Goal: Task Accomplishment & Management: Manage account settings

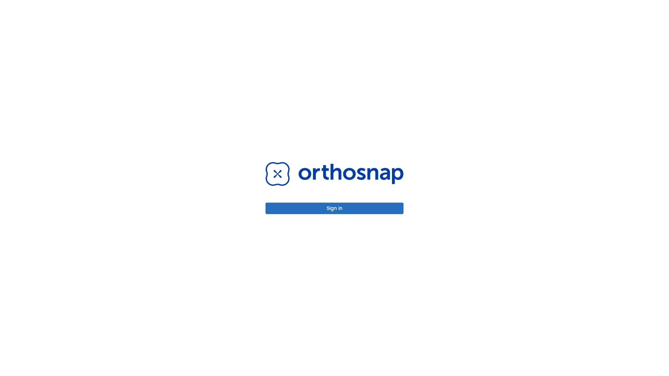
click at [334, 208] on button "Sign in" at bounding box center [334, 208] width 138 height 11
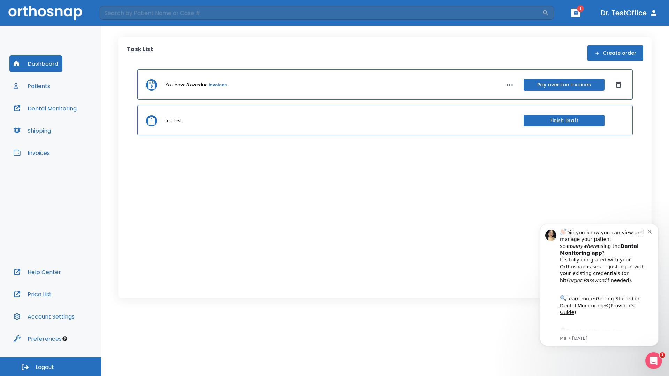
click at [51, 367] on span "Logout" at bounding box center [45, 368] width 18 height 8
